Goal: Transaction & Acquisition: Purchase product/service

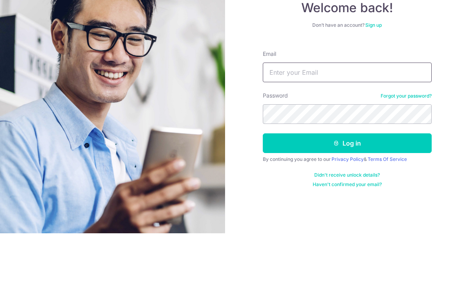
click at [349, 115] on input "Email" at bounding box center [347, 125] width 169 height 20
type input "Clorineteo@gmail.com"
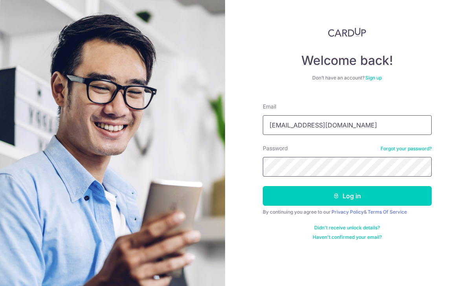
click at [347, 186] on button "Log in" at bounding box center [347, 196] width 169 height 20
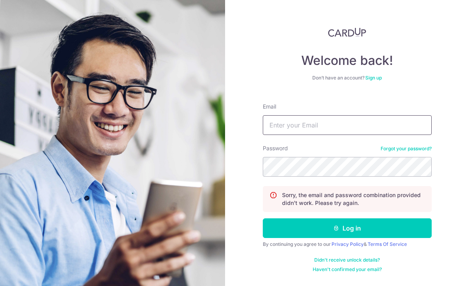
click at [362, 129] on input "Email" at bounding box center [347, 125] width 169 height 20
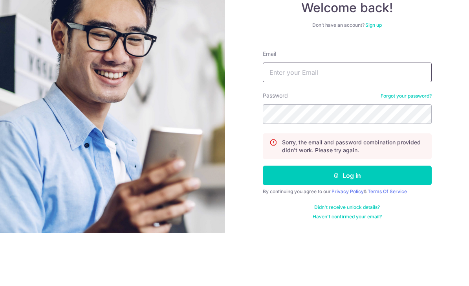
type input "[EMAIL_ADDRESS][DOMAIN_NAME]"
click at [347, 218] on button "Log in" at bounding box center [347, 228] width 169 height 20
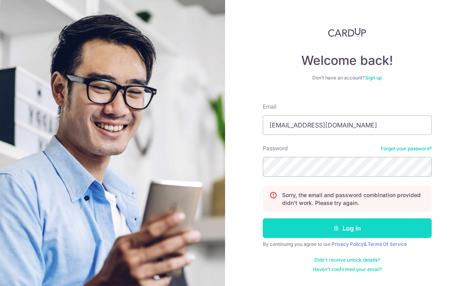
click at [313, 218] on button "Log in" at bounding box center [347, 228] width 169 height 20
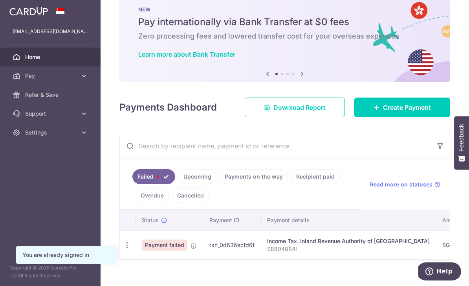
scroll to position [18, 0]
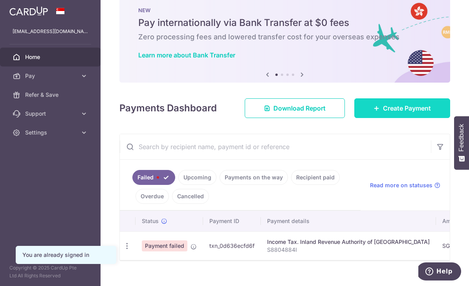
click at [399, 118] on link "Create Payment" at bounding box center [403, 108] width 96 height 20
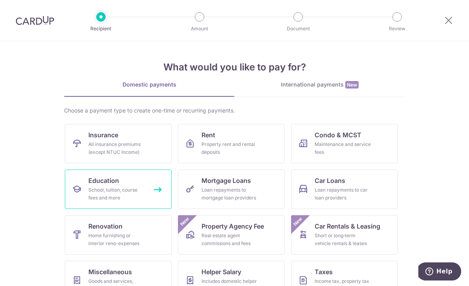
click at [143, 190] on div "School, tuition, course fees and more" at bounding box center [116, 194] width 57 height 16
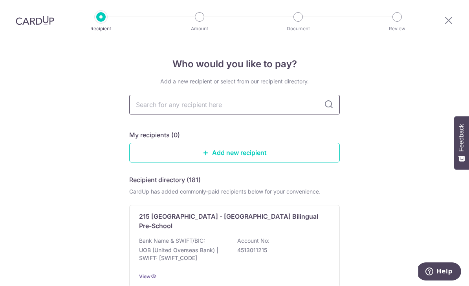
click at [296, 107] on input "text" at bounding box center [234, 105] width 211 height 20
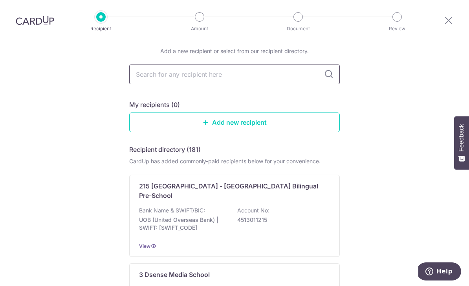
scroll to position [28, 0]
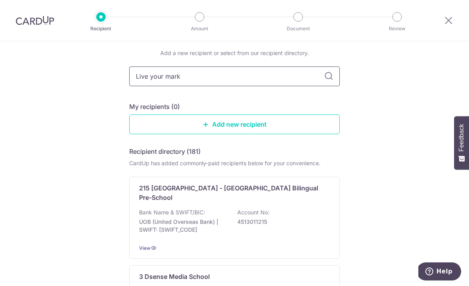
type input "Live your mark"
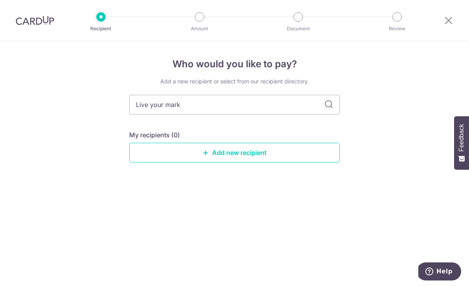
scroll to position [0, 0]
click at [331, 80] on div "Who would you like to pay? Add a new recipient or select from our recipient dir…" at bounding box center [234, 116] width 211 height 118
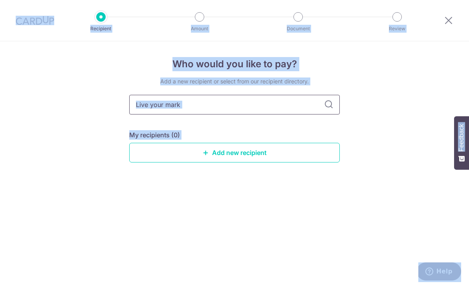
click at [307, 100] on input "Live your mark" at bounding box center [234, 105] width 211 height 20
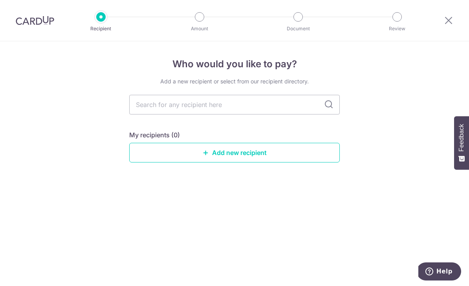
click at [388, 145] on div "Who would you like to pay? Add a new recipient or select from our recipient dir…" at bounding box center [234, 163] width 469 height 244
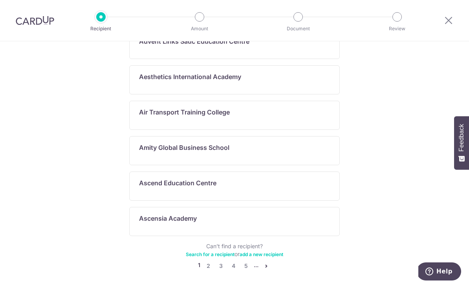
scroll to position [413, 0]
click at [210, 261] on link "2" at bounding box center [208, 265] width 9 height 9
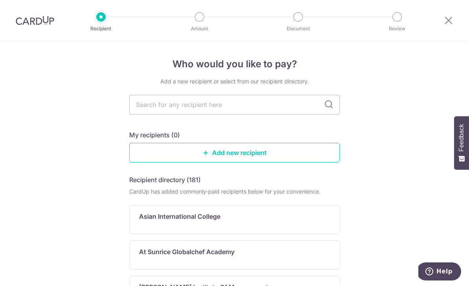
scroll to position [0, 0]
click at [268, 160] on link "Add new recipient" at bounding box center [234, 153] width 211 height 20
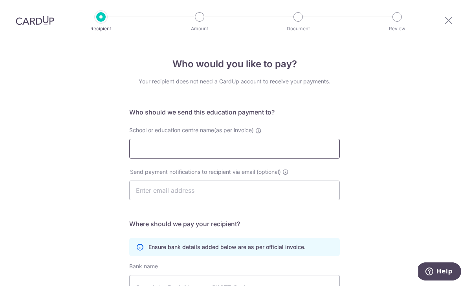
click at [306, 155] on input "School or education centre name(as per invoice)" at bounding box center [234, 149] width 211 height 20
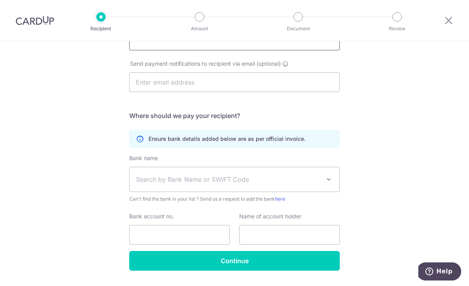
scroll to position [108, 0]
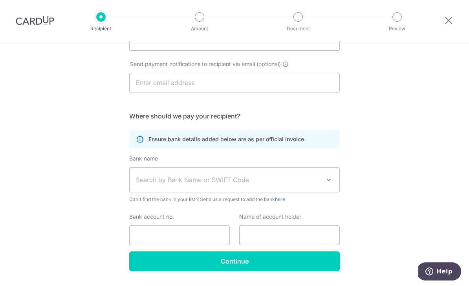
click at [248, 184] on span "Search by Bank Name or SWIFT Code" at bounding box center [228, 179] width 185 height 9
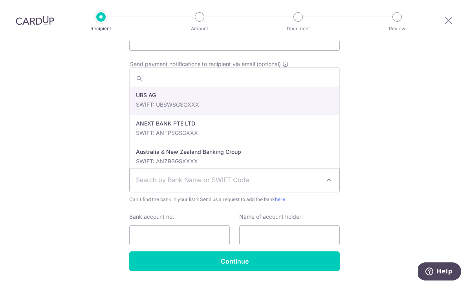
click at [413, 103] on div "Who would you like to pay? Your recipient does not need a CardUp account to rec…" at bounding box center [234, 121] width 469 height 374
